Goal: Information Seeking & Learning: Learn about a topic

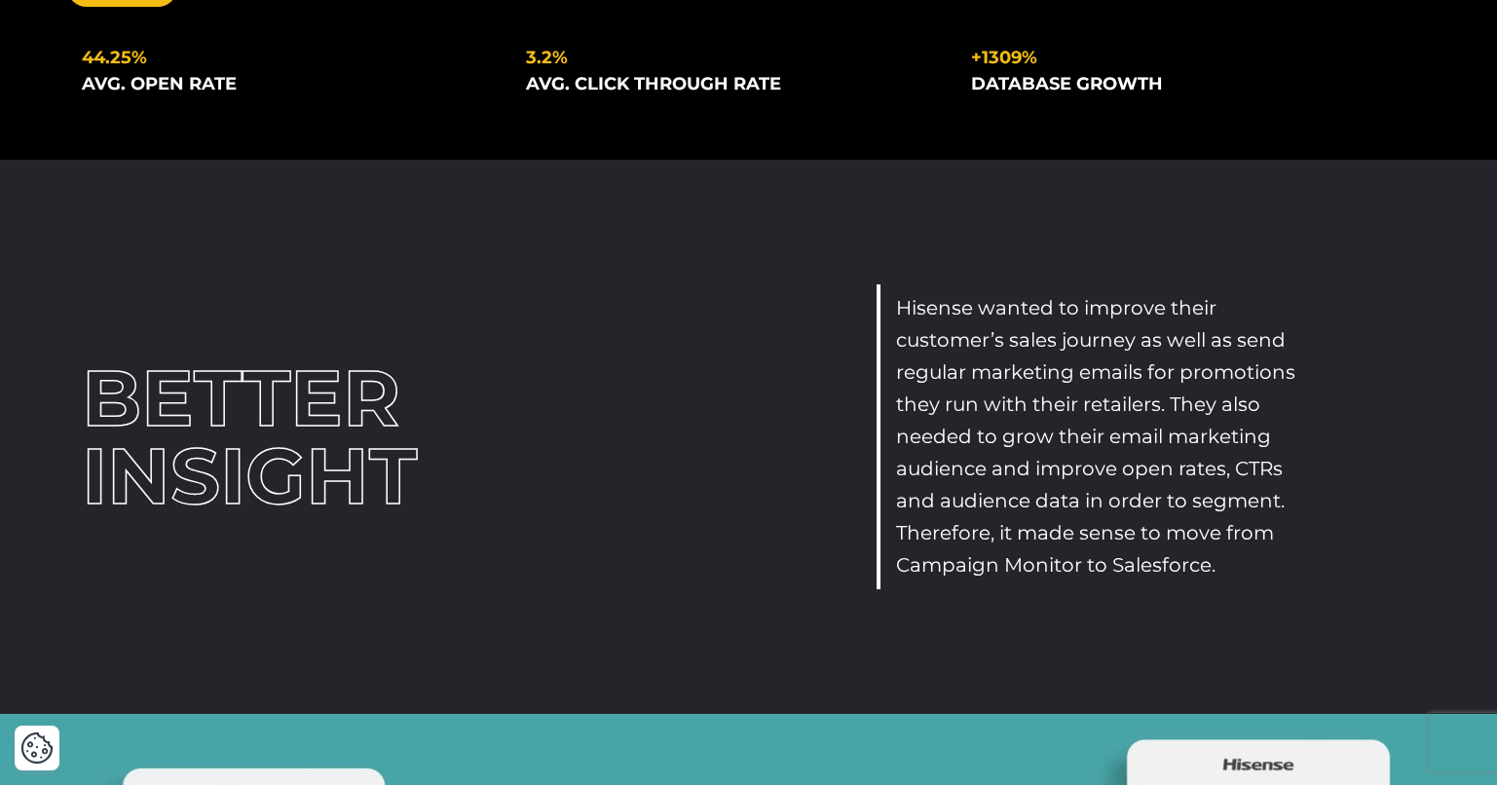
scroll to position [96, 0]
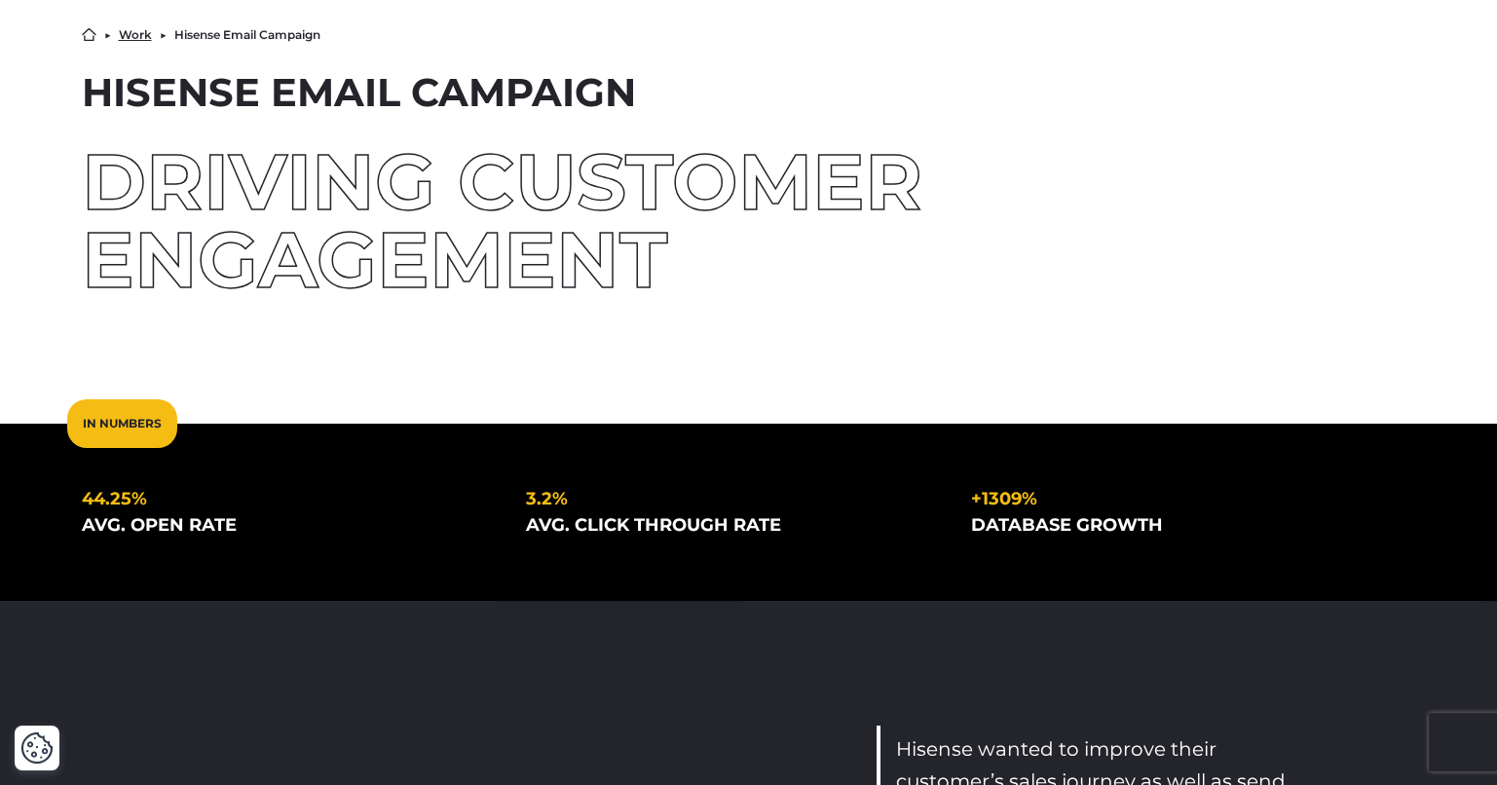
click at [143, 518] on div "avg. open rate" at bounding box center [289, 525] width 414 height 26
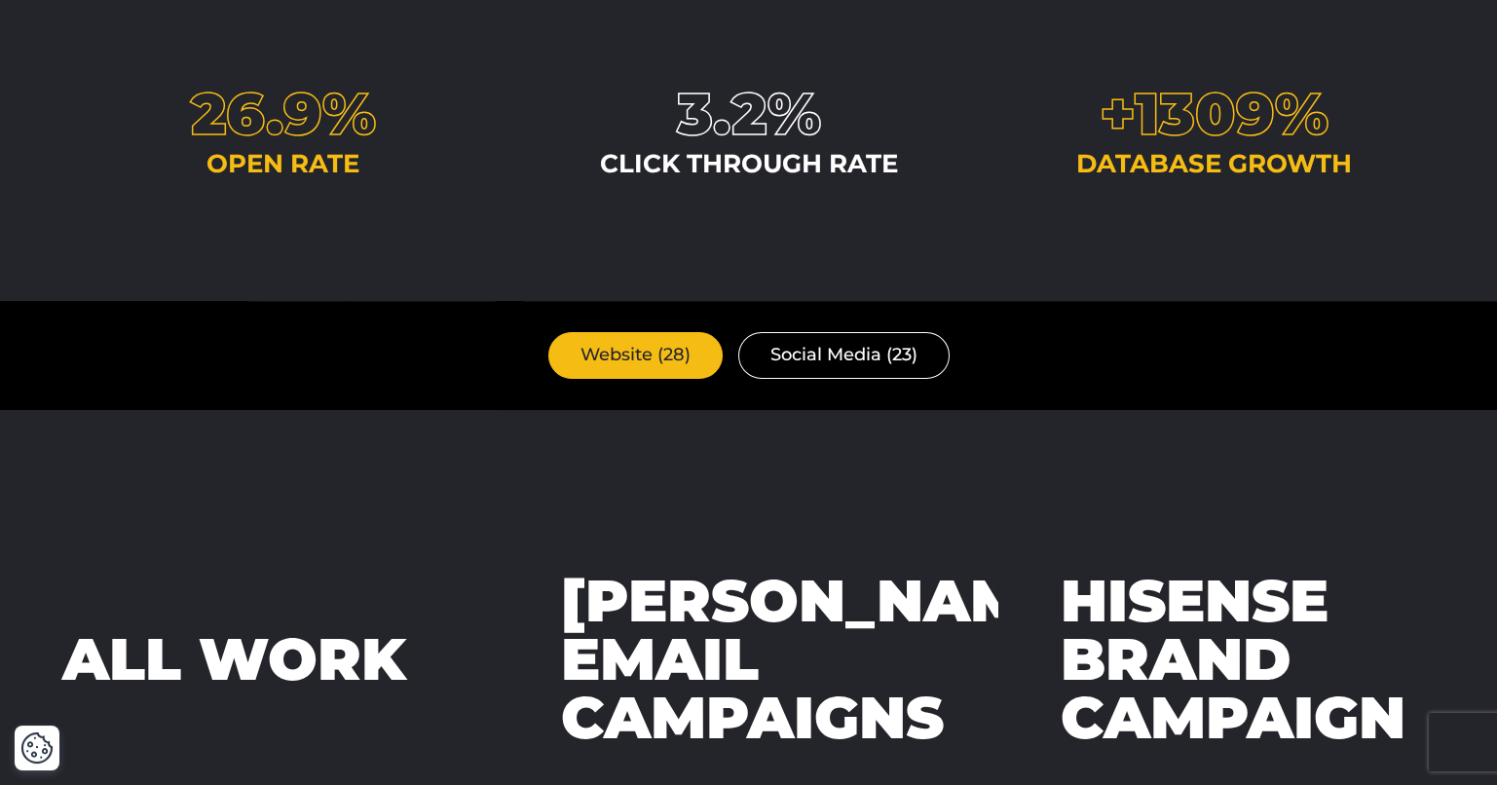
scroll to position [3512, 0]
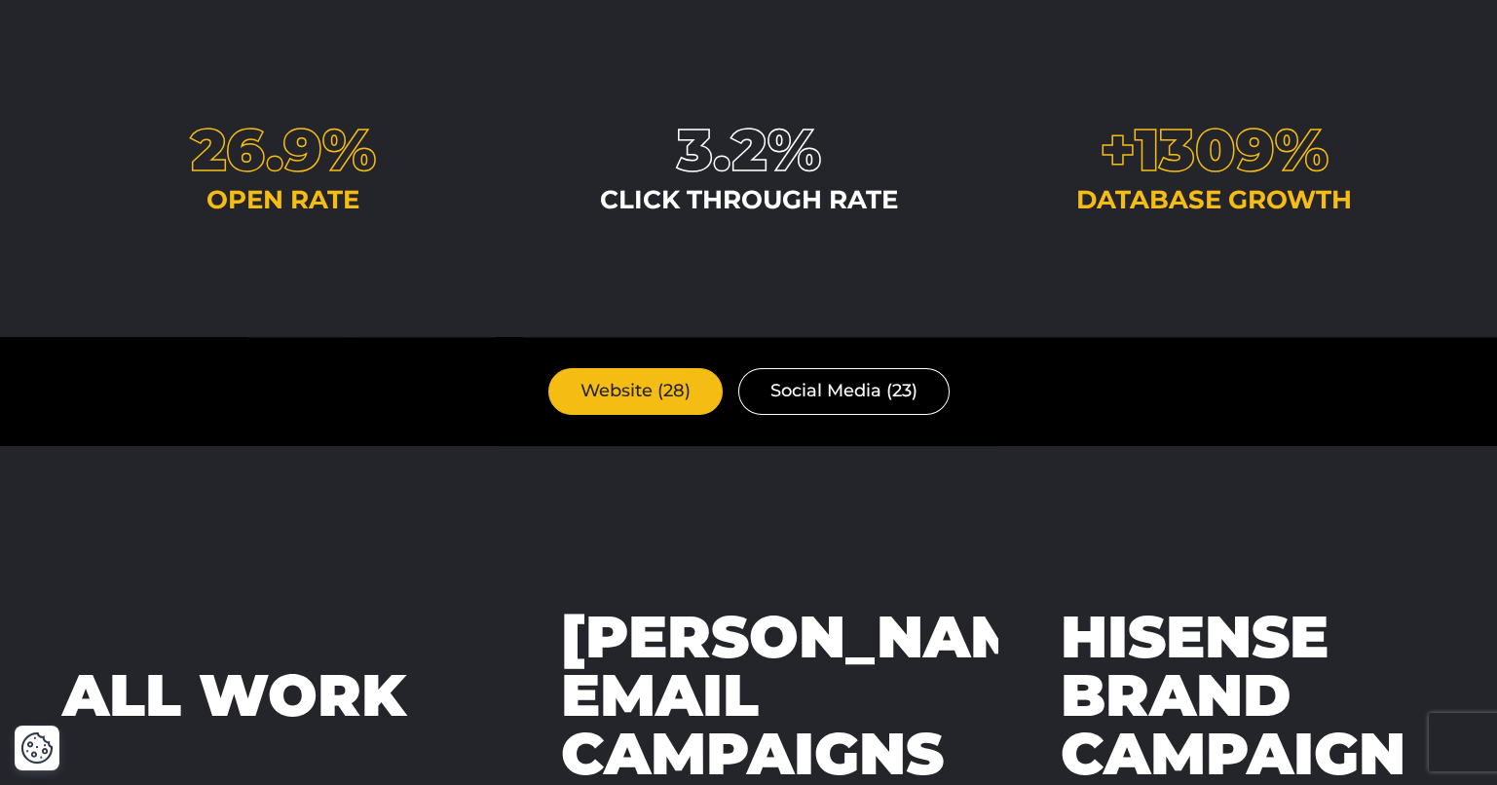
click at [661, 400] on link "Website (28)" at bounding box center [635, 391] width 174 height 46
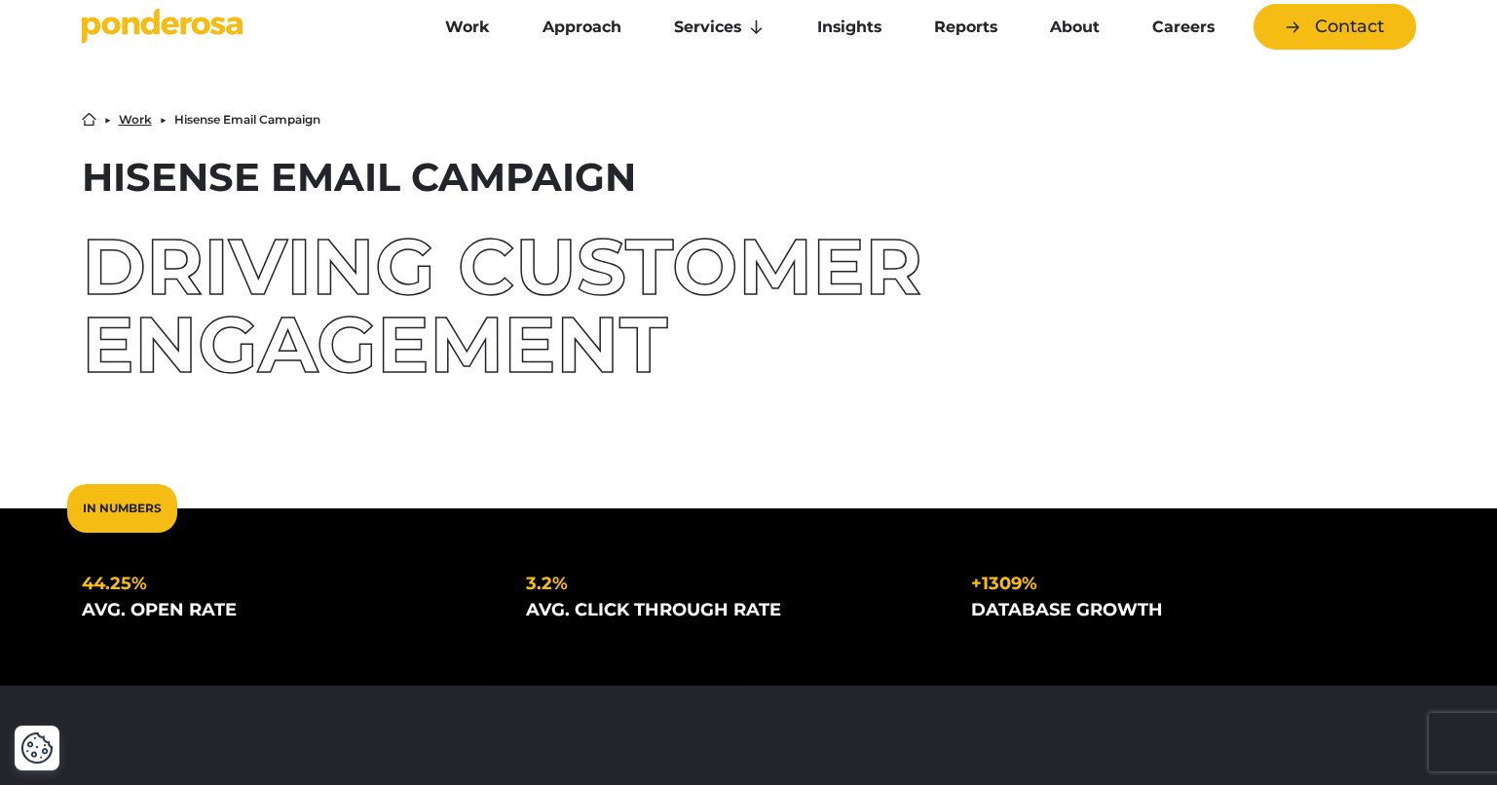
scroll to position [5, 0]
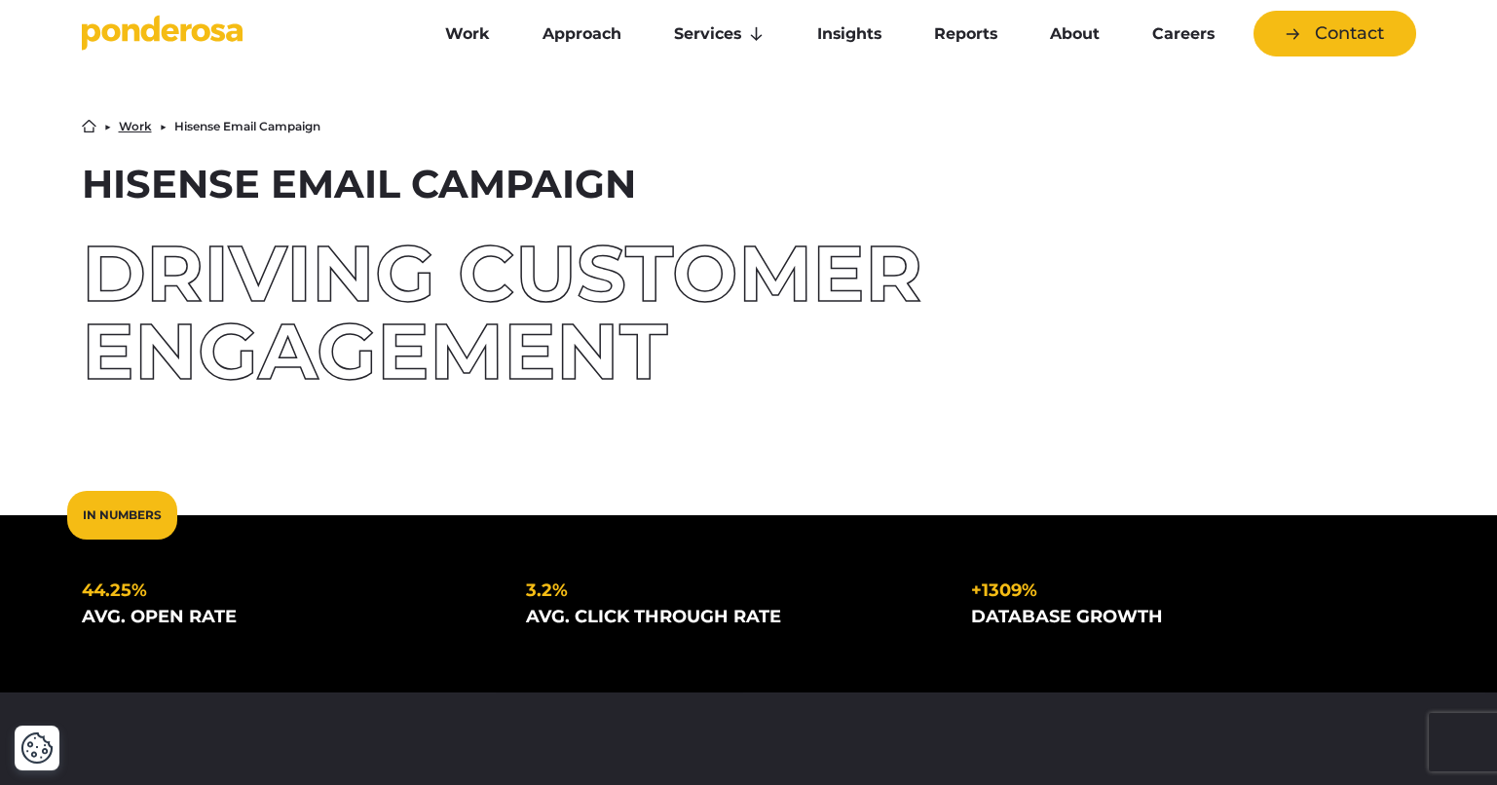
drag, startPoint x: 1070, startPoint y: 553, endPoint x: 75, endPoint y: 189, distance: 1059.2
copy div "Loremip Dolor Sitametc adipisc elitsedd eiusmodtem In Utlabor 72.68% etd. magn …"
click at [893, 275] on div "driving customer engagement" at bounding box center [749, 313] width 1334 height 156
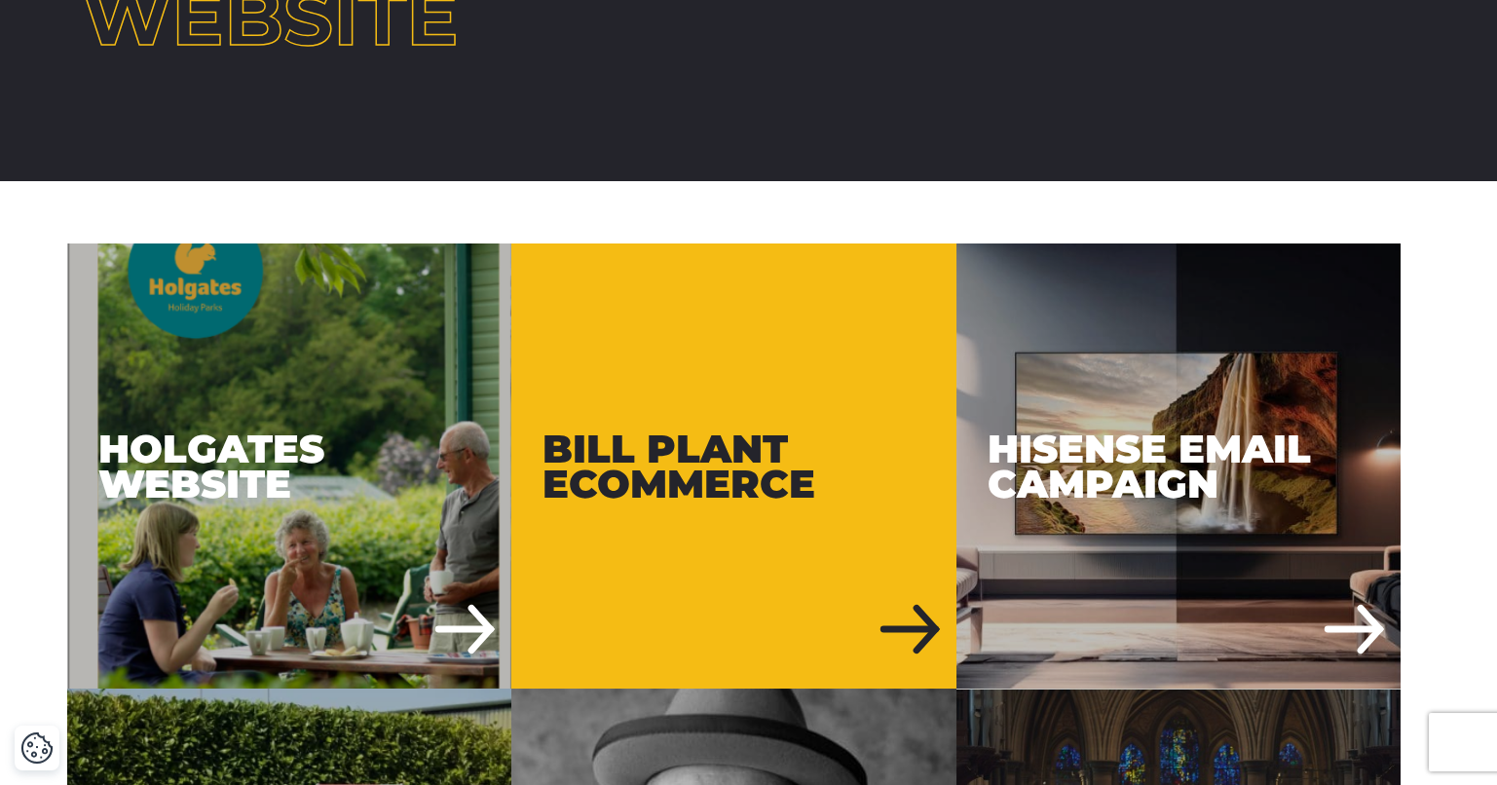
scroll to position [583, 0]
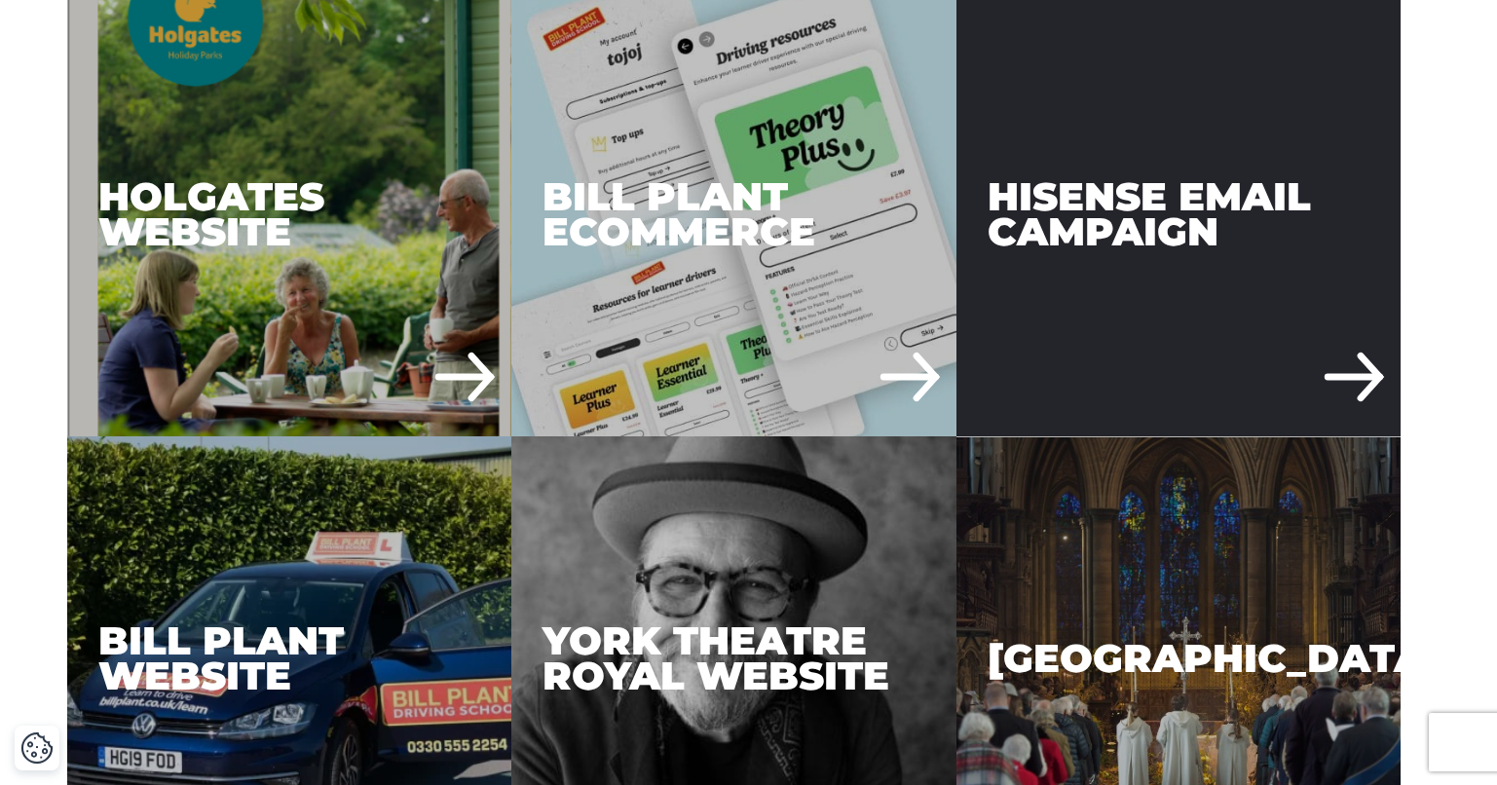
click at [1198, 193] on div "Hisense Email Campaign" at bounding box center [1179, 213] width 445 height 445
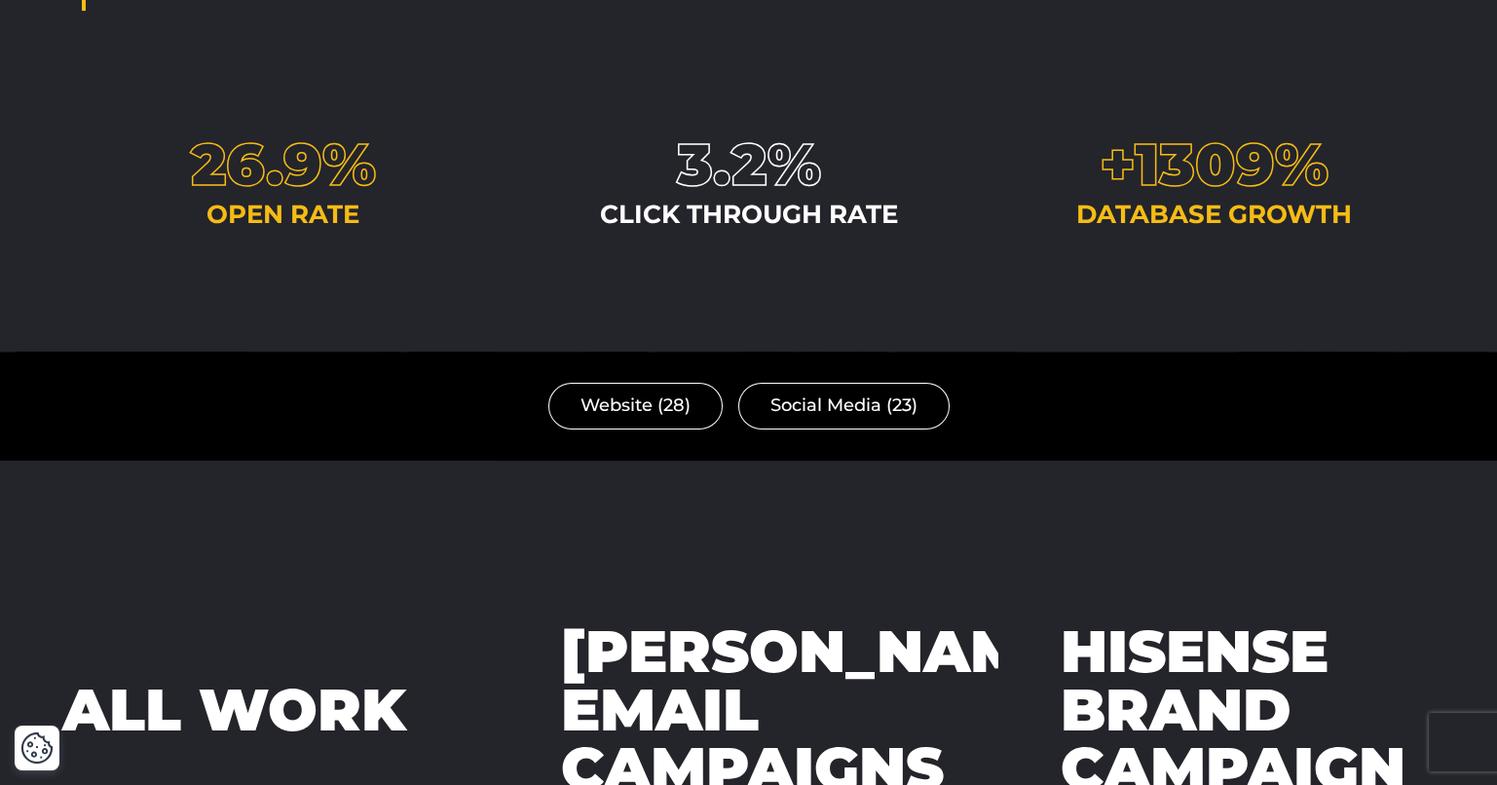
scroll to position [3506, 0]
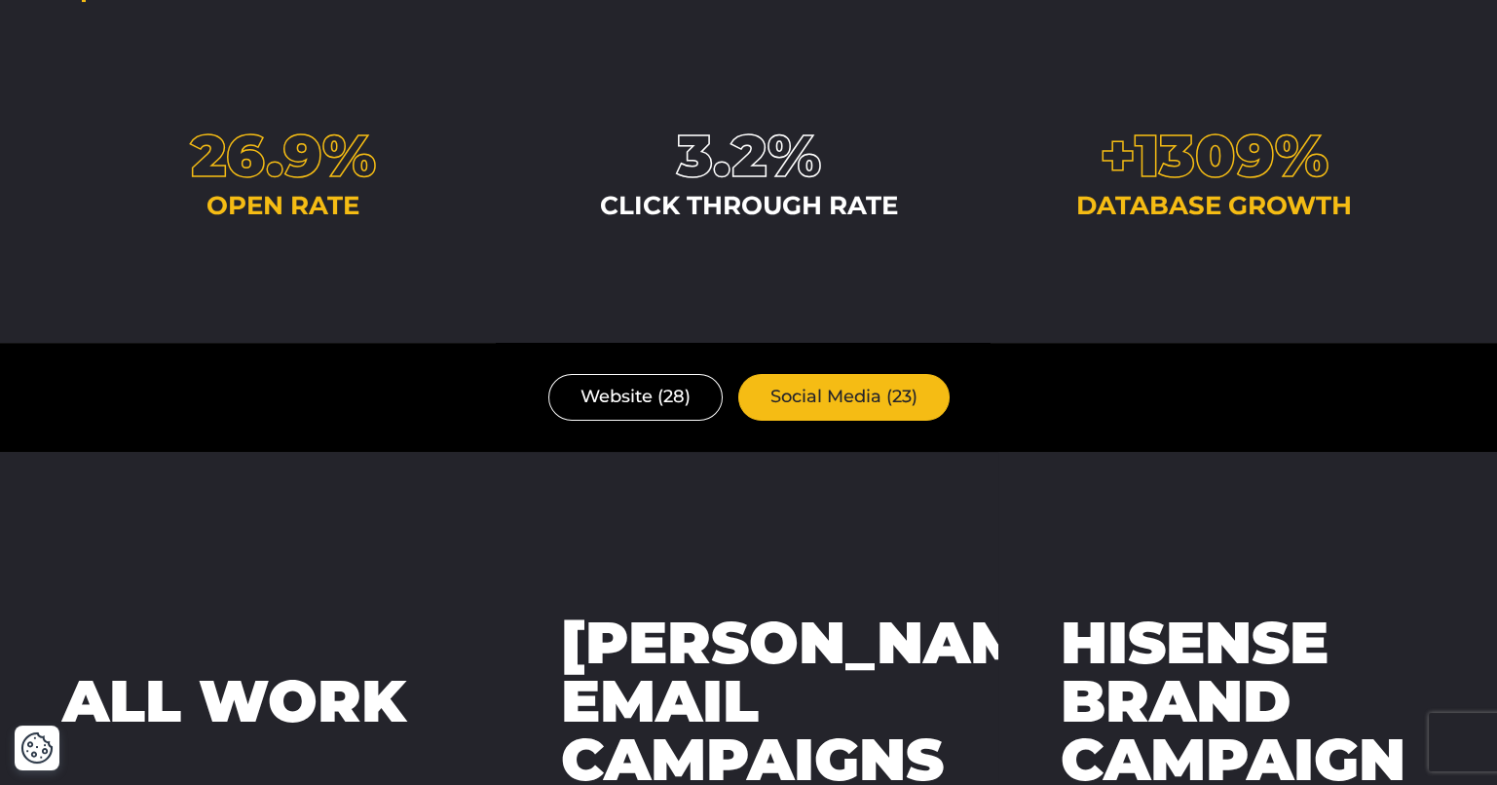
click at [846, 392] on link "Social Media (23)" at bounding box center [843, 397] width 211 height 46
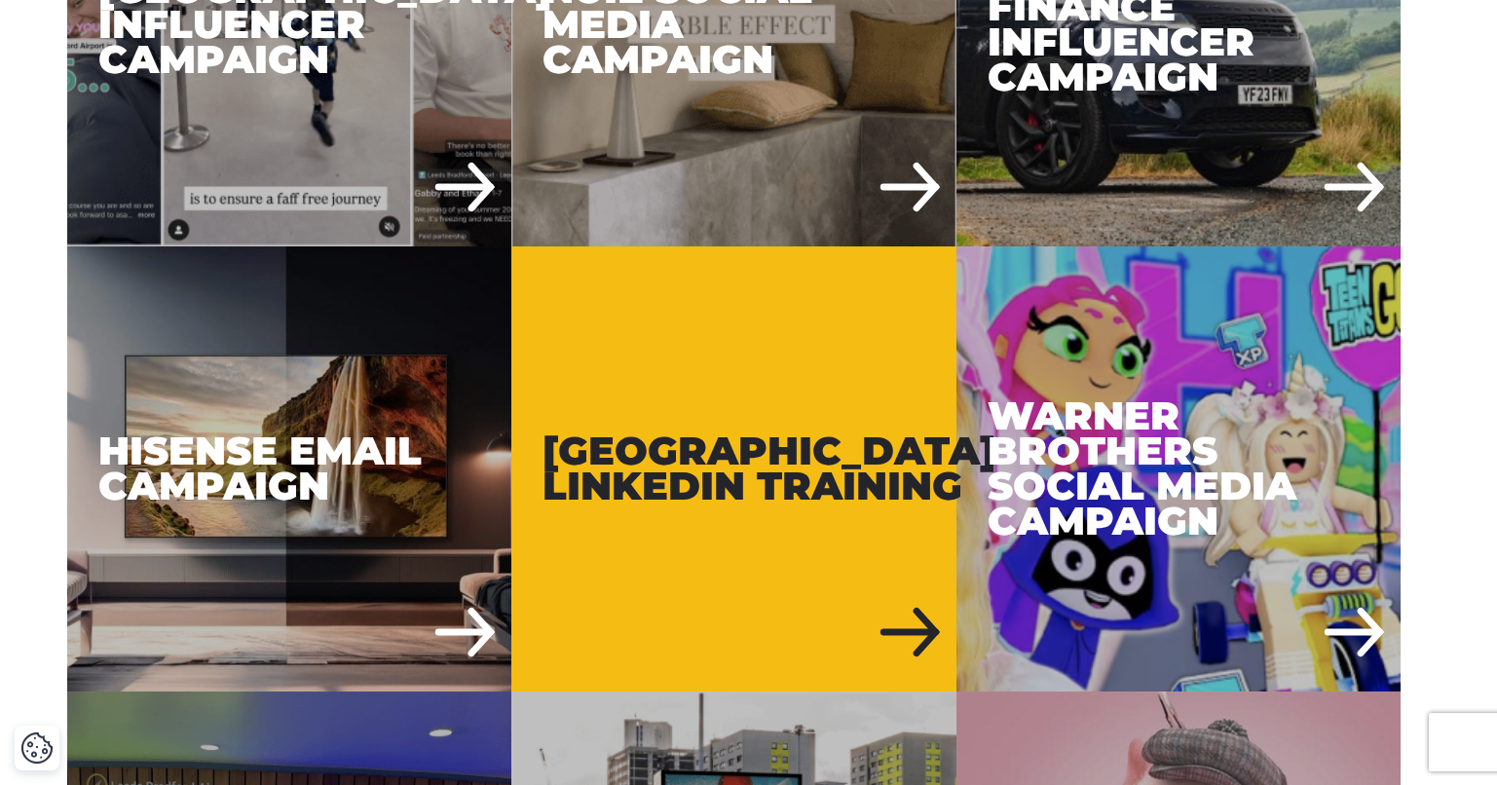
scroll to position [973, 0]
